Goal: Task Accomplishment & Management: Complete application form

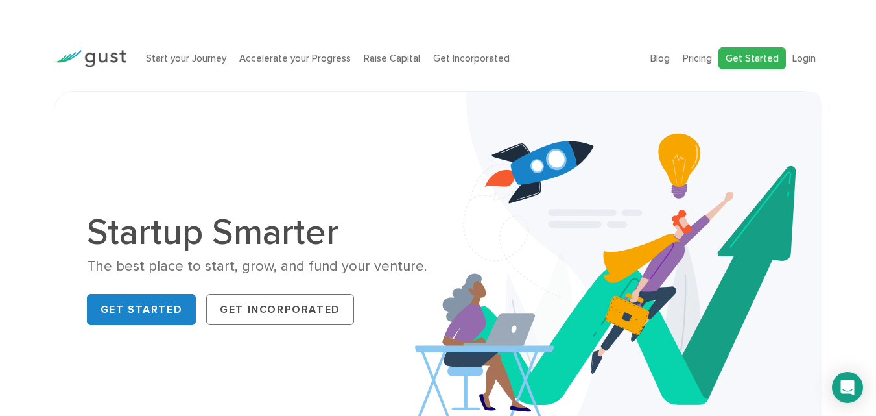
click at [744, 52] on link "Get Started" at bounding box center [751, 58] width 67 height 23
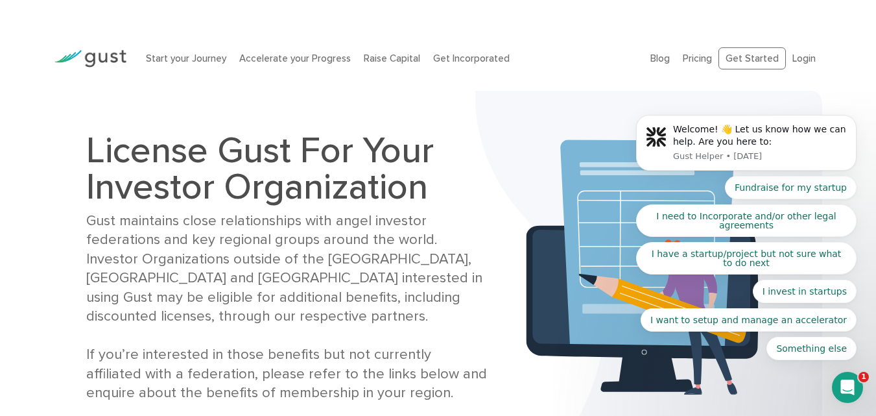
click at [733, 67] on body "Welcome! 👋 Let us know how we can help. Are you here to: Gust Helper • [DATE] F…" at bounding box center [746, 145] width 249 height 459
click at [739, 58] on body "Welcome! 👋 Let us know how we can help. Are you here to: Gust Helper • [DATE] F…" at bounding box center [746, 145] width 249 height 459
